Goal: Transaction & Acquisition: Download file/media

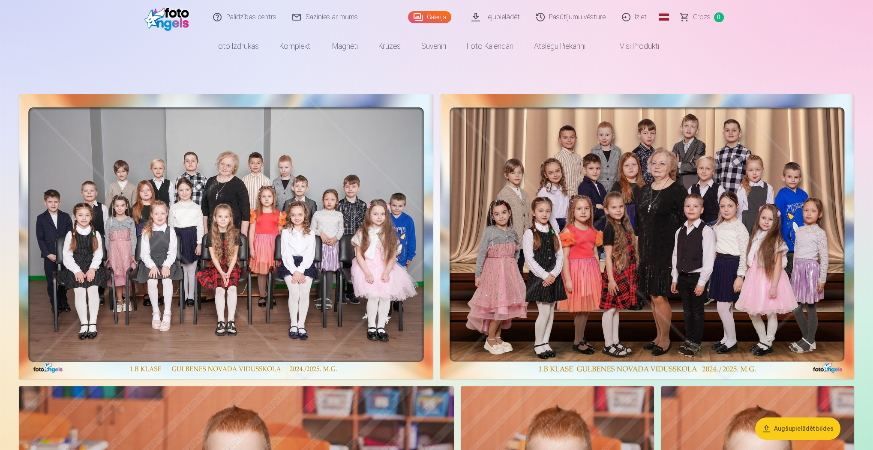
click at [261, 210] on img at bounding box center [226, 236] width 414 height 285
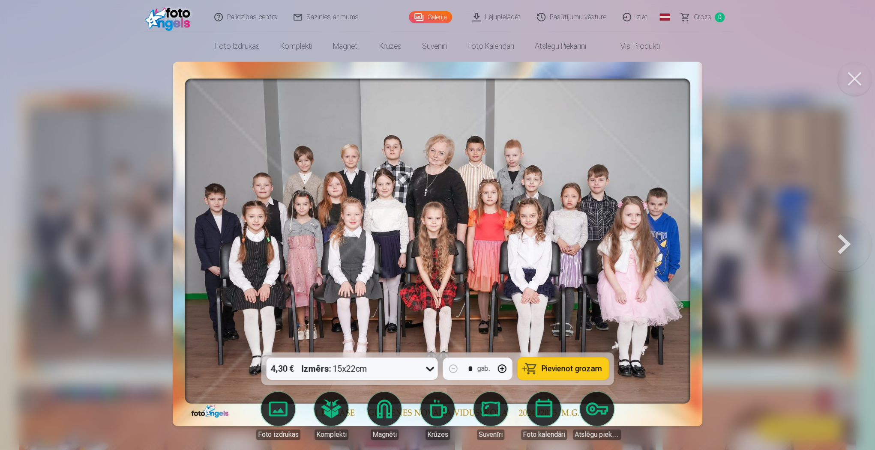
click at [813, 210] on div at bounding box center [437, 225] width 875 height 450
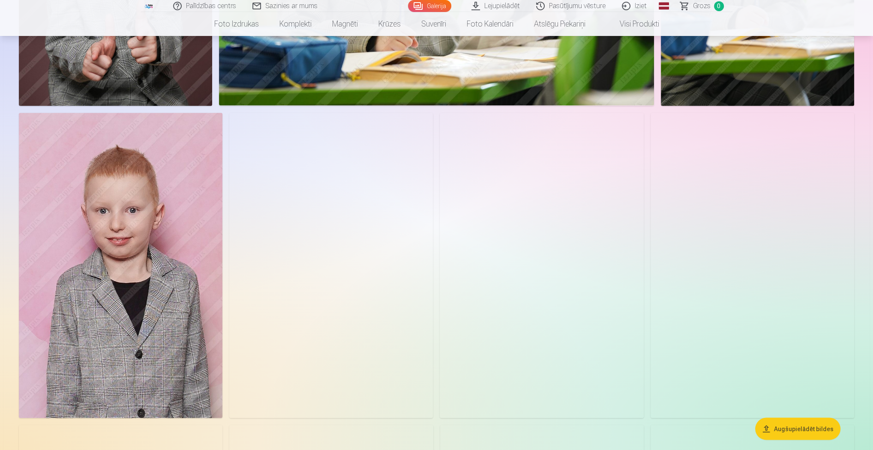
scroll to position [2092, 0]
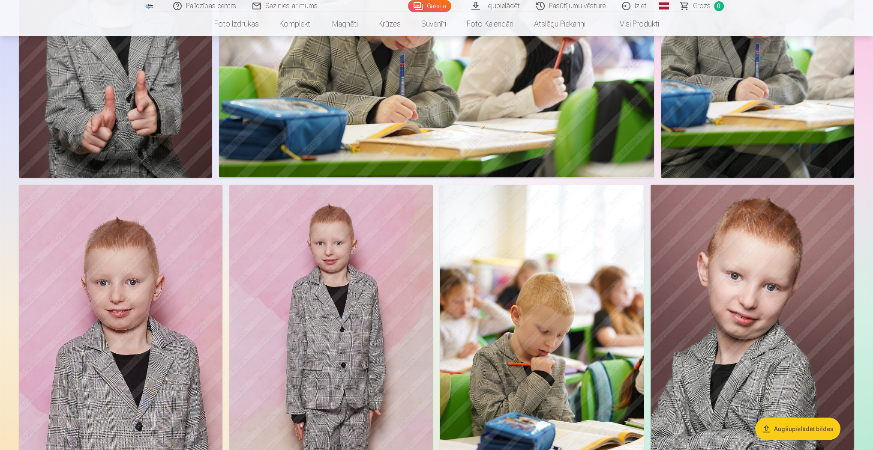
click at [574, 8] on link "Pasūtījumu vēsture" at bounding box center [571, 6] width 86 height 12
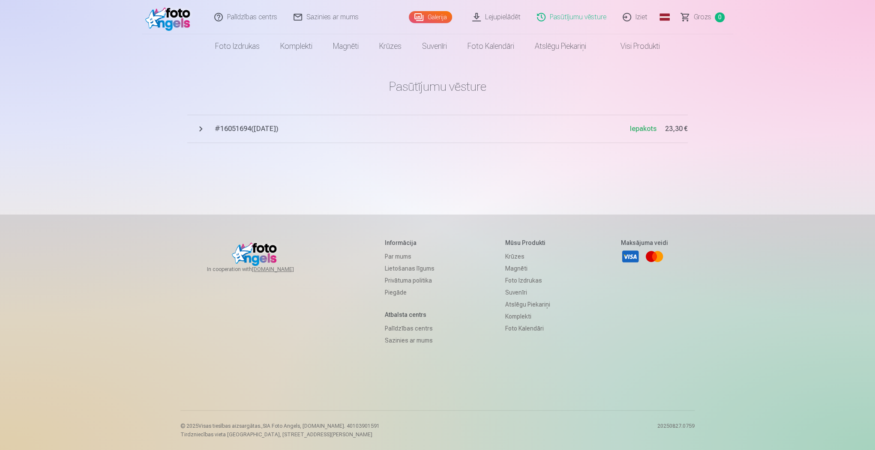
click at [699, 18] on span "Grozs" at bounding box center [703, 17] width 18 height 10
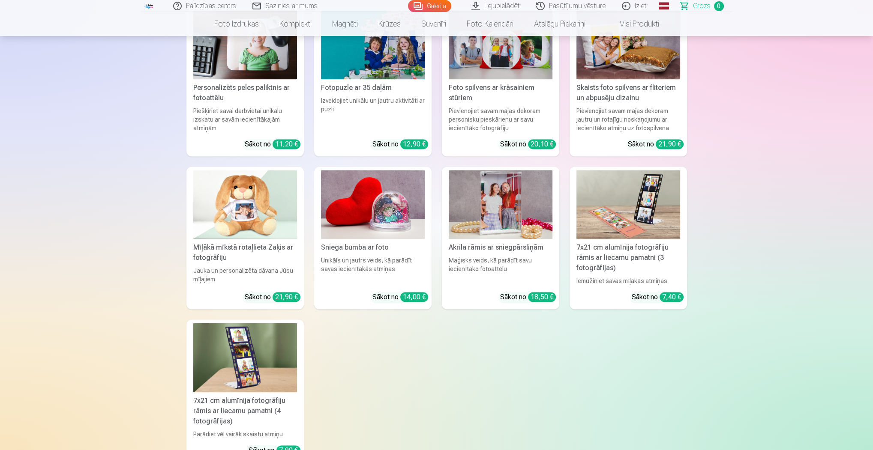
scroll to position [1749, 0]
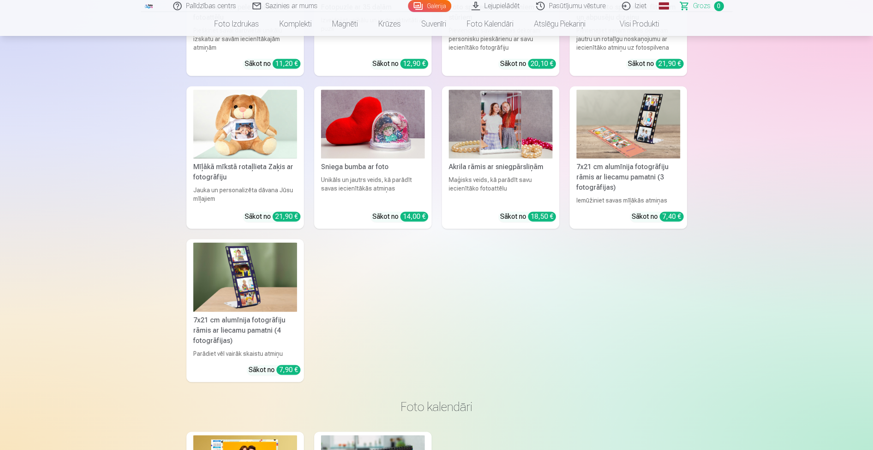
drag, startPoint x: 819, startPoint y: 374, endPoint x: 837, endPoint y: 277, distance: 98.8
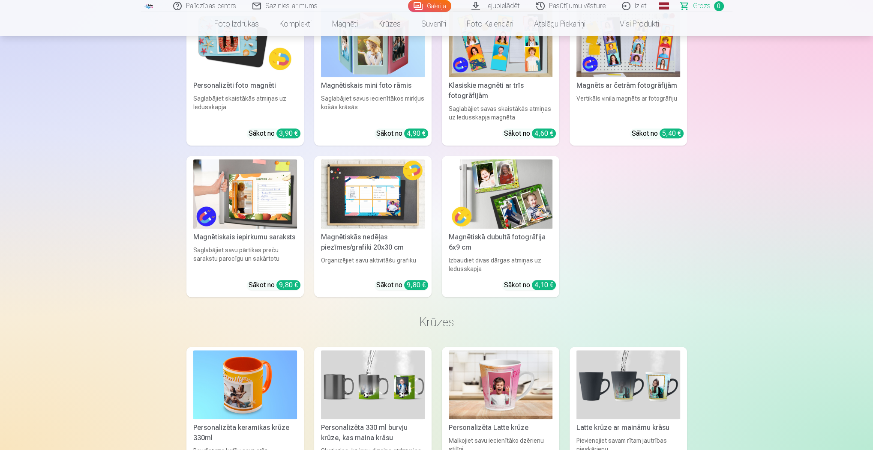
scroll to position [0, 0]
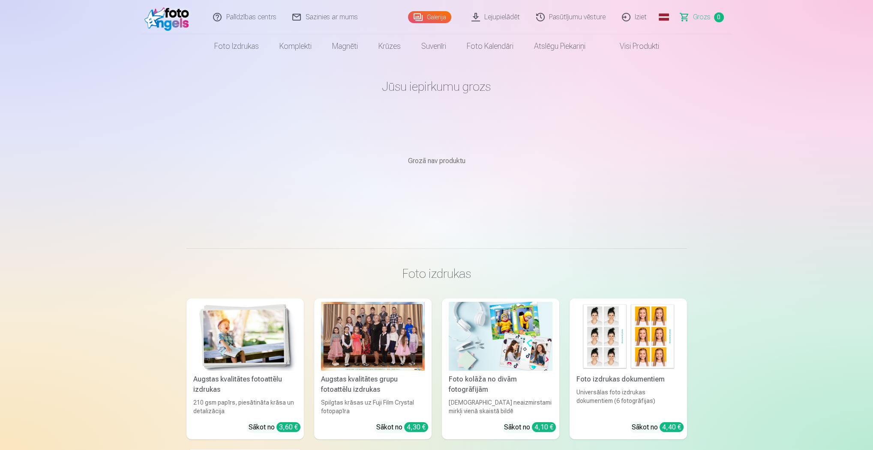
click at [576, 17] on link "Pasūtījumu vēsture" at bounding box center [571, 17] width 86 height 34
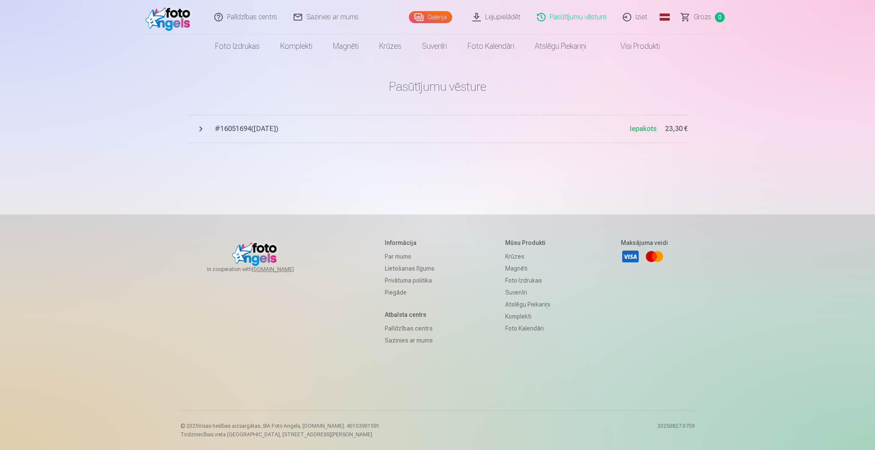
click at [510, 21] on link "Lejupielādēt" at bounding box center [497, 17] width 65 height 34
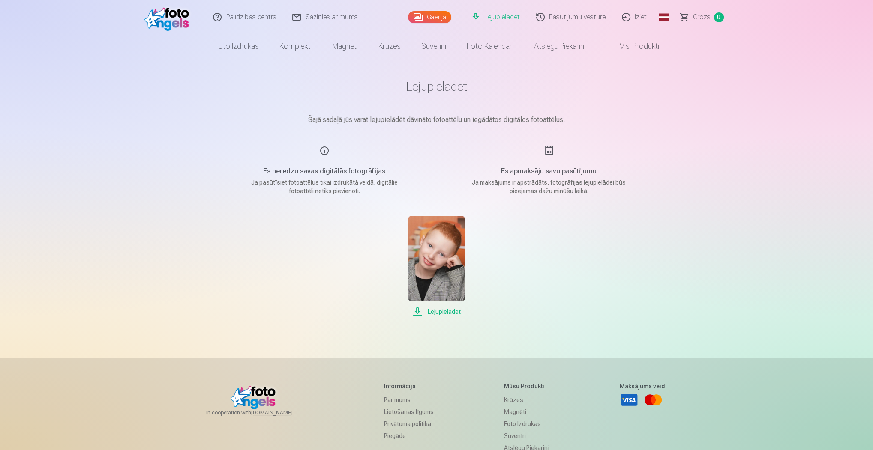
click at [447, 255] on img at bounding box center [436, 259] width 57 height 86
click at [447, 312] on span "Lejupielādēt" at bounding box center [436, 312] width 57 height 10
click at [582, 255] on div "Lejupielādēt" at bounding box center [436, 266] width 429 height 101
click at [643, 18] on link "Iziet" at bounding box center [634, 17] width 41 height 34
